Goal: Information Seeking & Learning: Check status

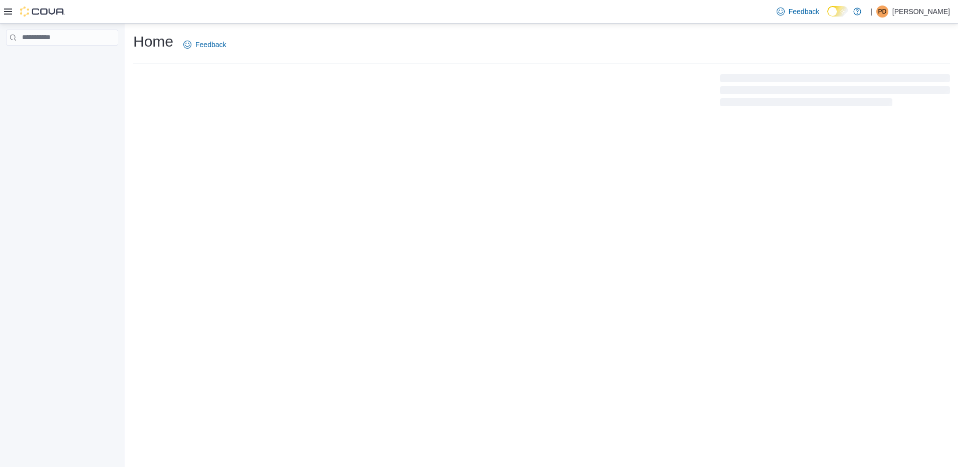
click at [232, 30] on div "Home Feedback" at bounding box center [541, 70] width 833 height 93
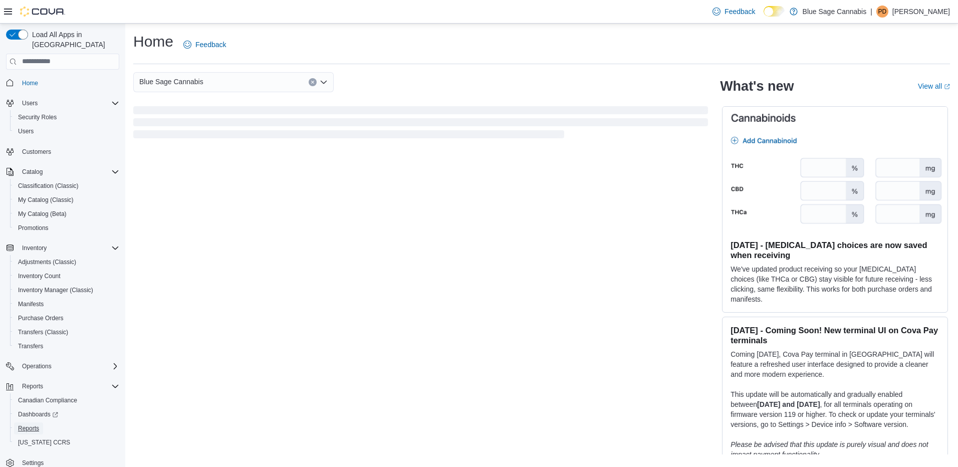
click at [29, 424] on span "Reports" at bounding box center [28, 428] width 21 height 8
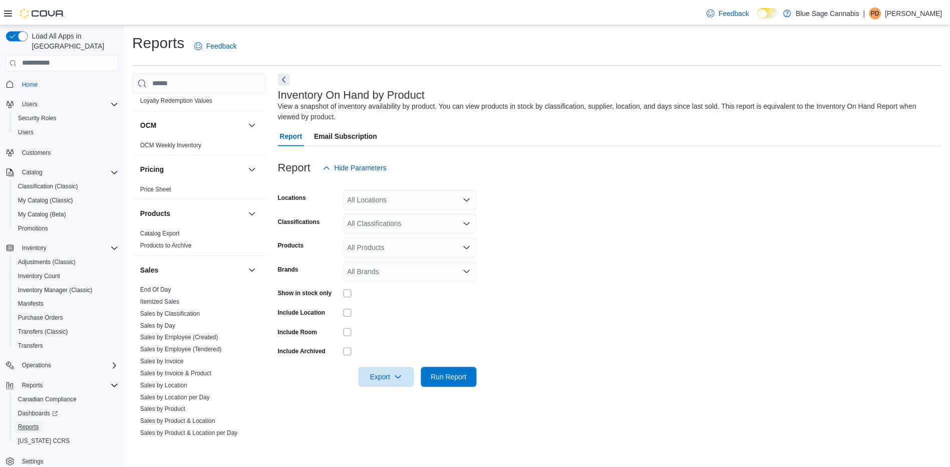
scroll to position [494, 0]
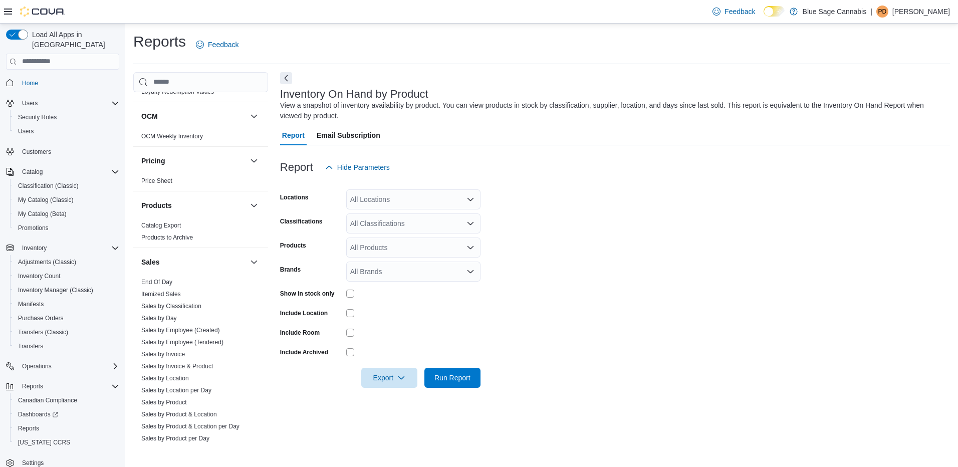
click at [151, 280] on link "End Of Day" at bounding box center [156, 282] width 31 height 7
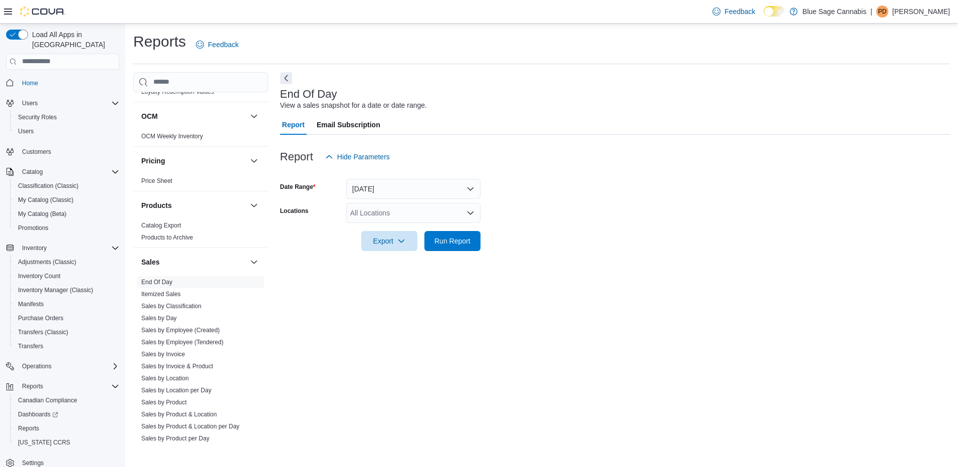
click at [468, 259] on div at bounding box center [615, 257] width 670 height 12
click at [460, 249] on span "Run Report" at bounding box center [452, 241] width 44 height 20
